Goal: Task Accomplishment & Management: Manage account settings

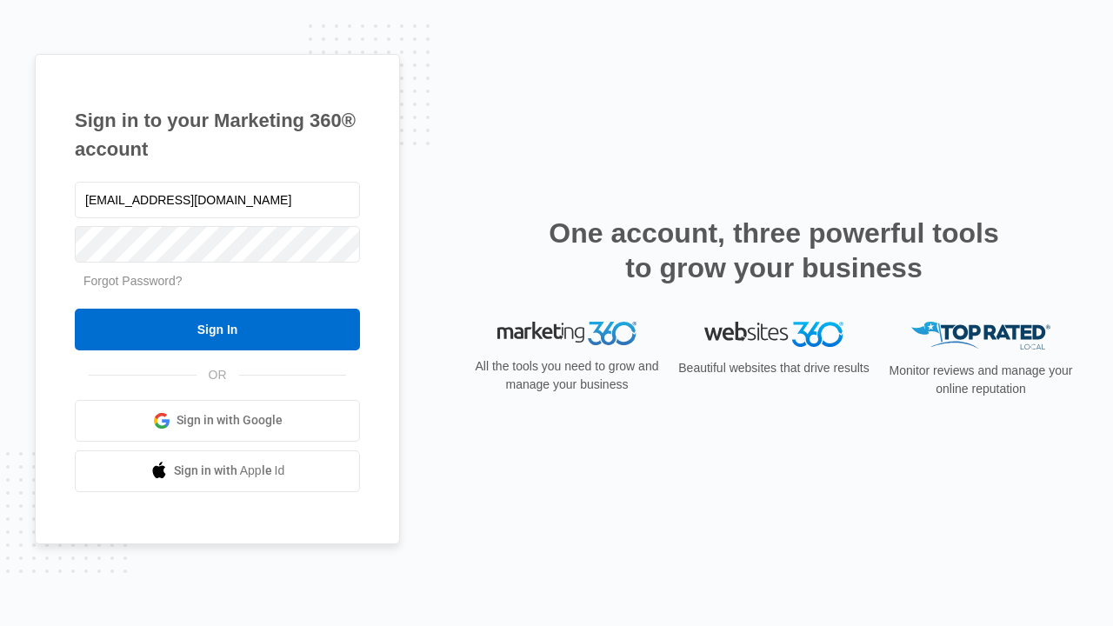
type input "dankie614@gmail.com"
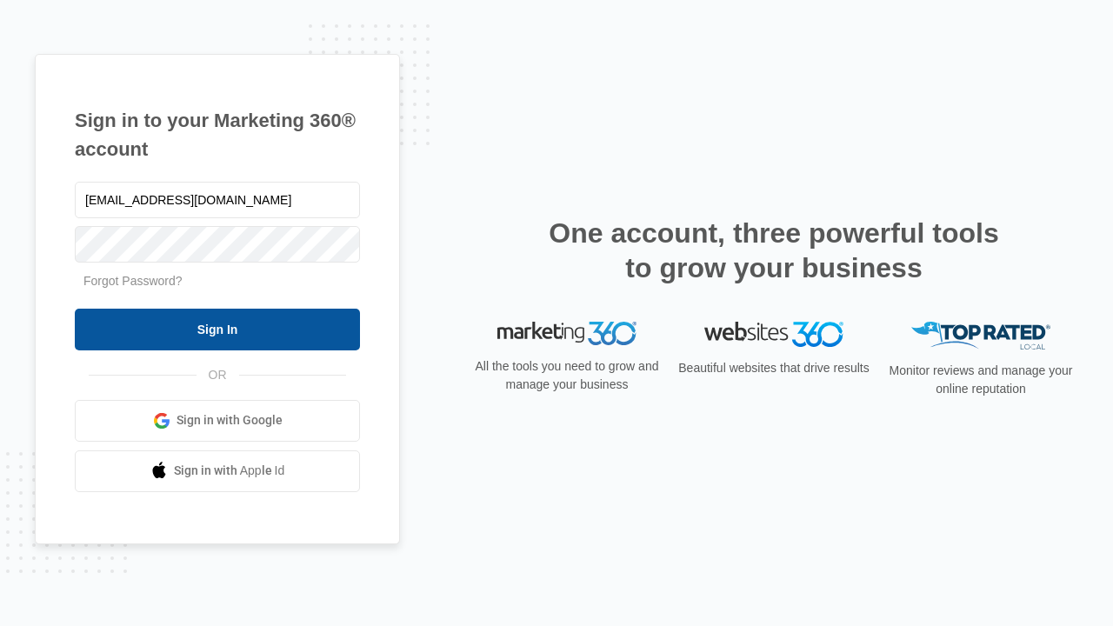
click at [217, 329] on input "Sign In" at bounding box center [217, 330] width 285 height 42
